Goal: Information Seeking & Learning: Learn about a topic

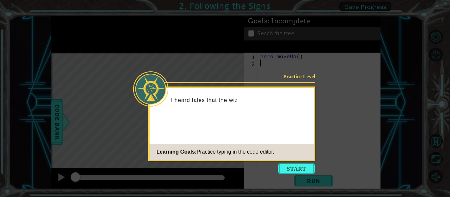
click at [303, 156] on footer "Learning Goals: Practice typing in the code editor." at bounding box center [232, 152] width 164 height 16
click at [308, 162] on icon at bounding box center [225, 98] width 450 height 197
click at [300, 166] on button "Start" at bounding box center [297, 169] width 38 height 11
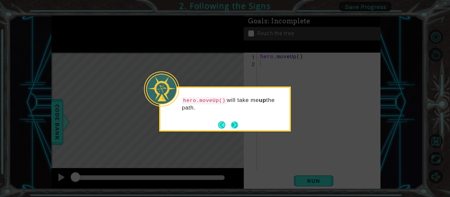
click at [236, 124] on button "Next" at bounding box center [234, 125] width 8 height 8
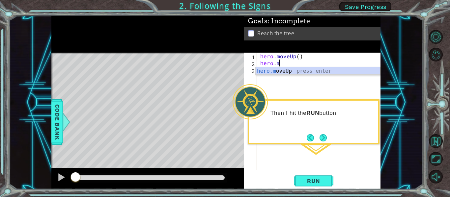
scroll to position [0, 1]
type textarea "[DOMAIN_NAME]"
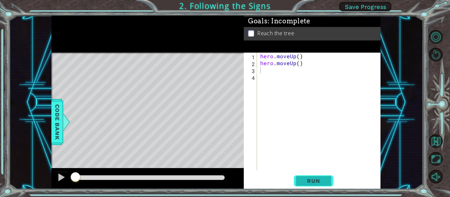
click at [310, 184] on span "Run" at bounding box center [314, 181] width 26 height 7
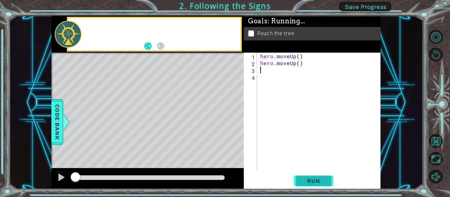
click at [314, 183] on span "Run" at bounding box center [314, 181] width 26 height 7
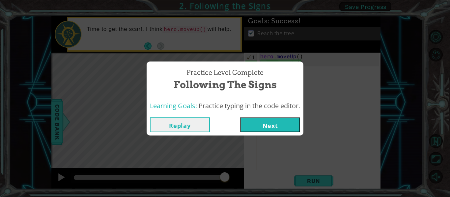
click at [278, 123] on button "Next" at bounding box center [270, 125] width 60 height 15
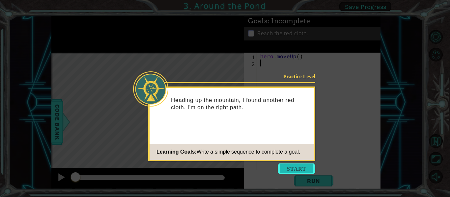
click at [301, 169] on button "Start" at bounding box center [297, 169] width 38 height 11
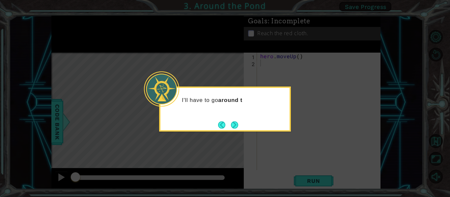
click at [241, 130] on div "I'll have to go around t" at bounding box center [225, 109] width 132 height 45
click at [232, 130] on footer at bounding box center [228, 125] width 20 height 10
click at [238, 123] on button "Next" at bounding box center [234, 125] width 7 height 7
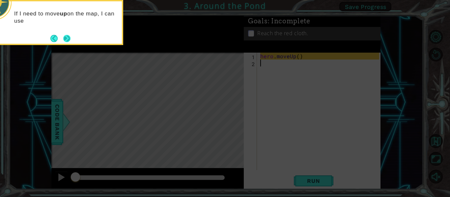
click at [69, 35] on button "Next" at bounding box center [66, 38] width 7 height 7
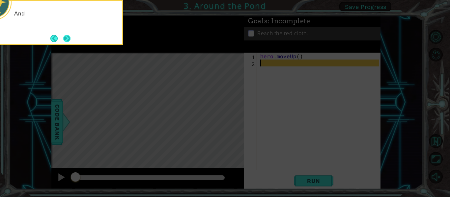
click at [63, 38] on button "Next" at bounding box center [66, 38] width 7 height 7
